Goal: Task Accomplishment & Management: Use online tool/utility

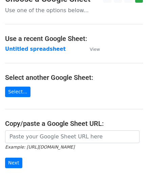
scroll to position [34, 0]
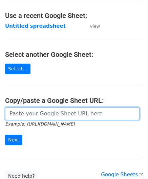
click at [40, 117] on input "url" at bounding box center [72, 113] width 134 height 13
paste input "[URL][DOMAIN_NAME]"
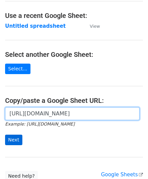
type input "[URL][DOMAIN_NAME]"
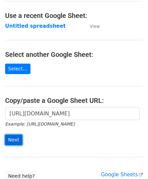
click at [12, 137] on input "Next" at bounding box center [13, 140] width 17 height 10
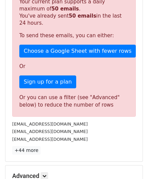
scroll to position [228, 0]
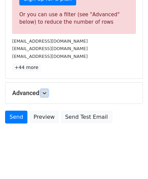
click at [44, 91] on icon at bounding box center [44, 93] width 4 height 4
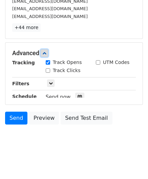
scroll to position [273, 0]
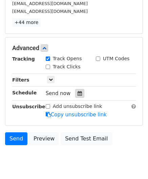
click at [75, 92] on div at bounding box center [79, 93] width 9 height 9
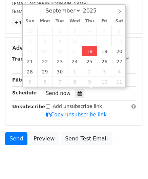
type input "[DATE] 12:00"
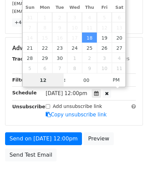
paste input "5"
type input "5"
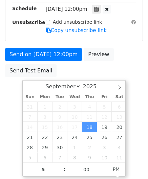
type input "[DATE] 17:00"
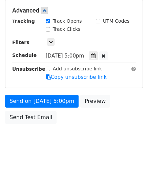
scroll to position [310, 0]
